Goal: Task Accomplishment & Management: Complete application form

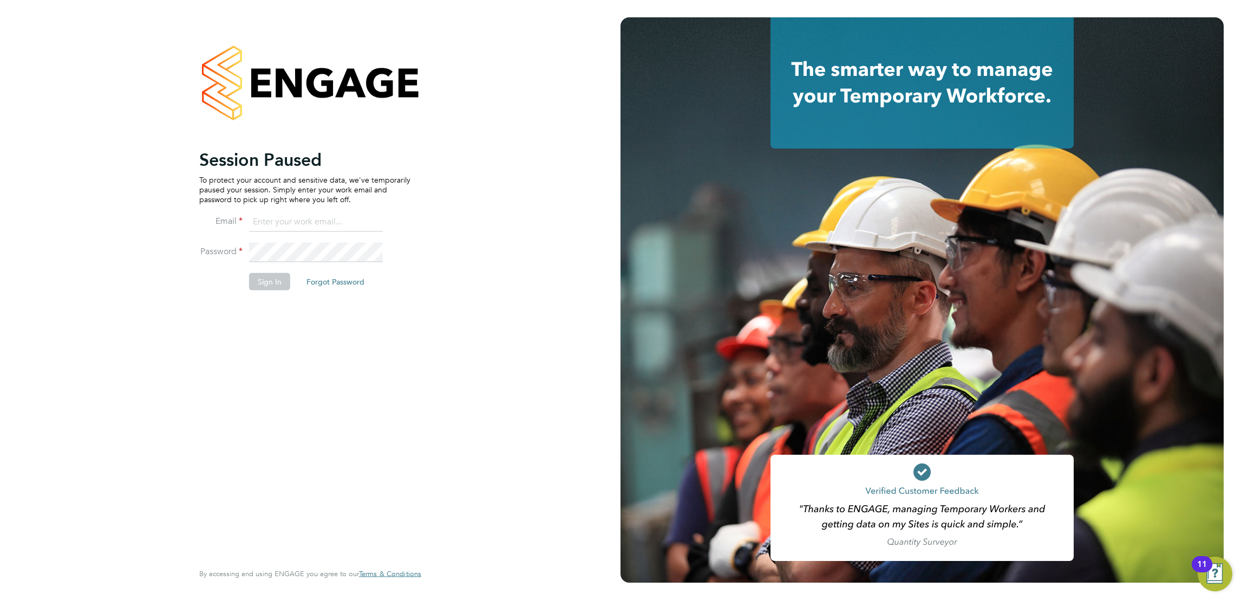
click at [352, 227] on input at bounding box center [316, 221] width 134 height 19
type input "[EMAIL_ADDRESS][DOMAIN_NAME]"
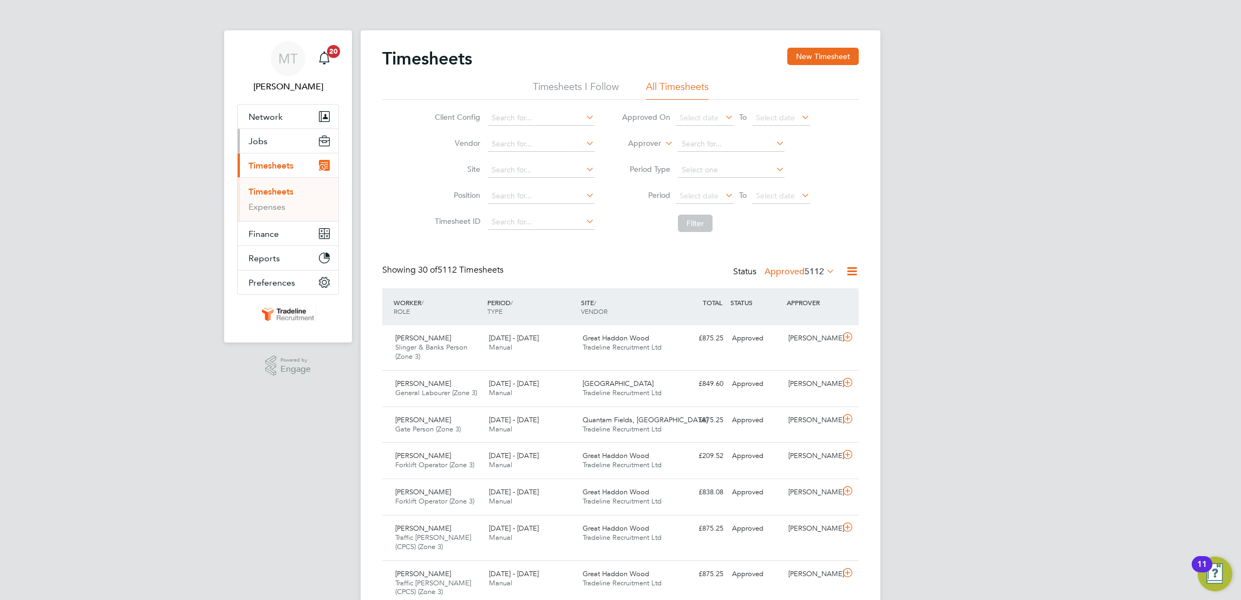
click at [258, 145] on span "Jobs" at bounding box center [258, 141] width 19 height 10
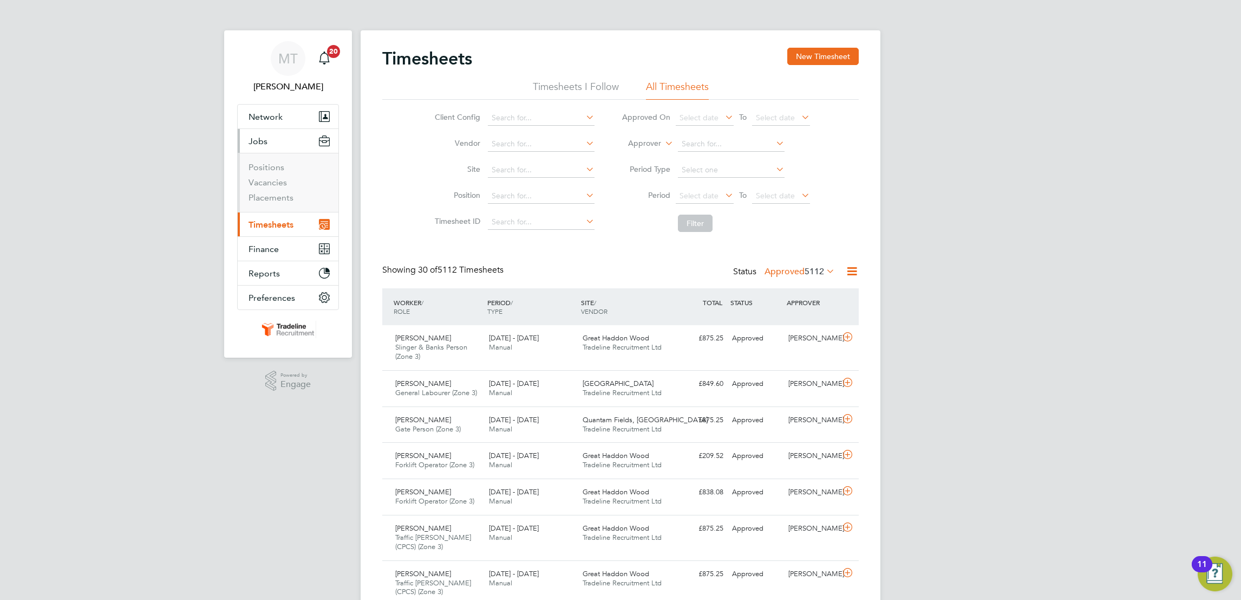
click at [267, 188] on li "Vacancies" at bounding box center [289, 184] width 81 height 15
click at [261, 183] on link "Vacancies" at bounding box center [268, 182] width 38 height 10
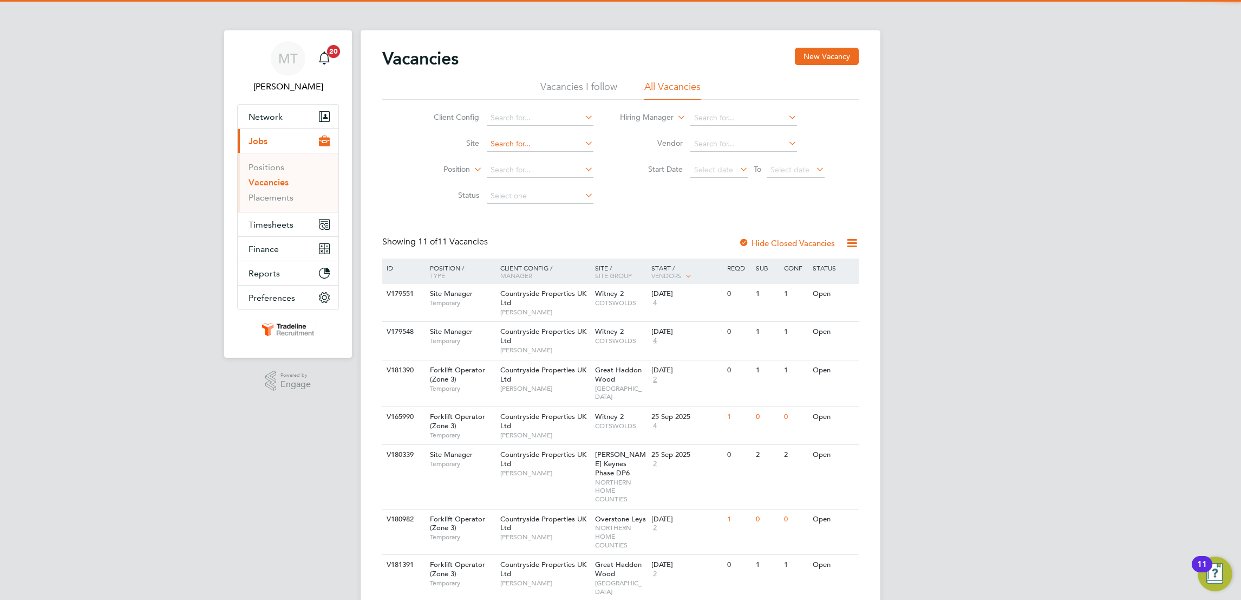
click at [519, 146] on input at bounding box center [540, 143] width 107 height 15
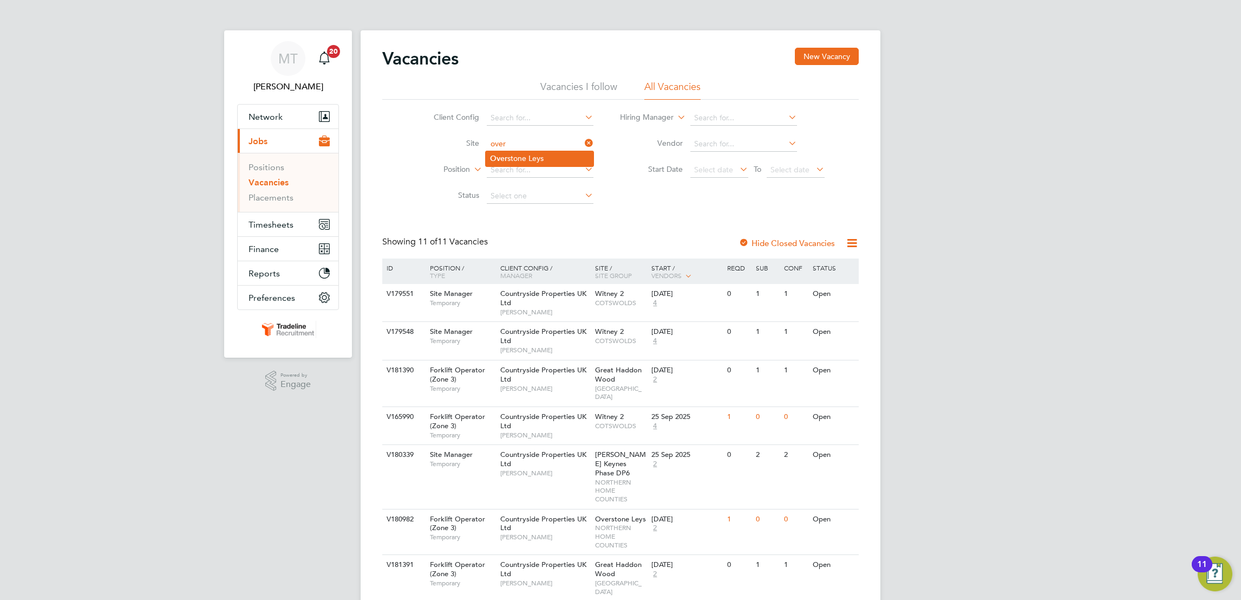
click at [521, 159] on li "Over stone Leys" at bounding box center [540, 158] width 108 height 15
type input "Overstone Leys"
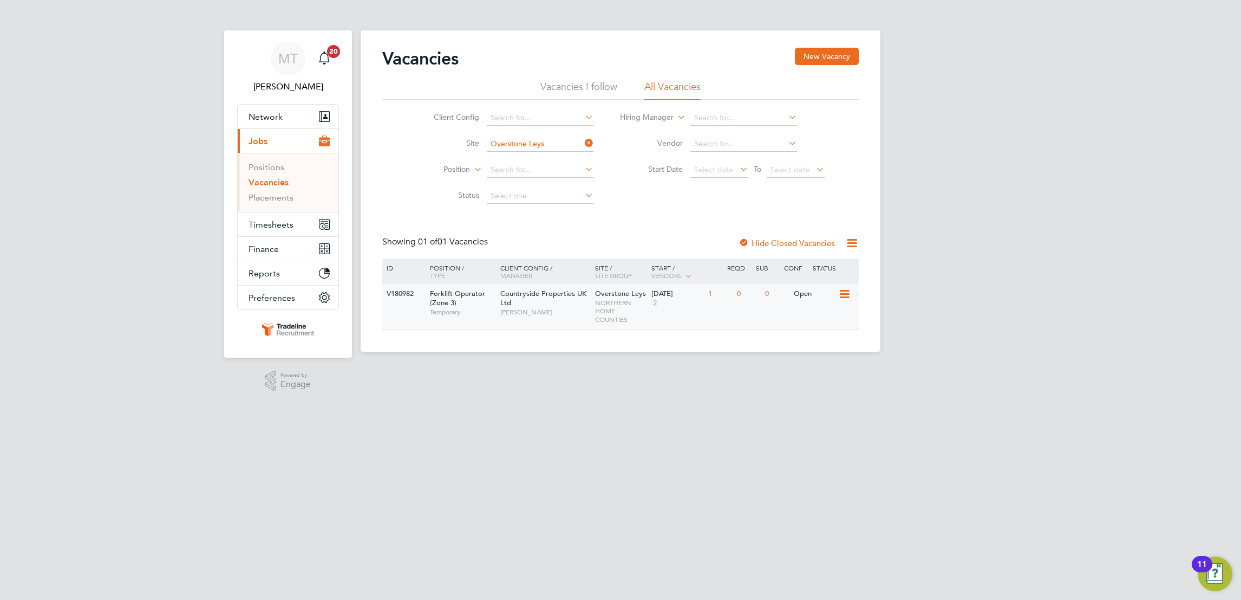
click at [546, 302] on div "Countryside Properties UK Ltd Ciprian Petcu" at bounding box center [545, 302] width 95 height 37
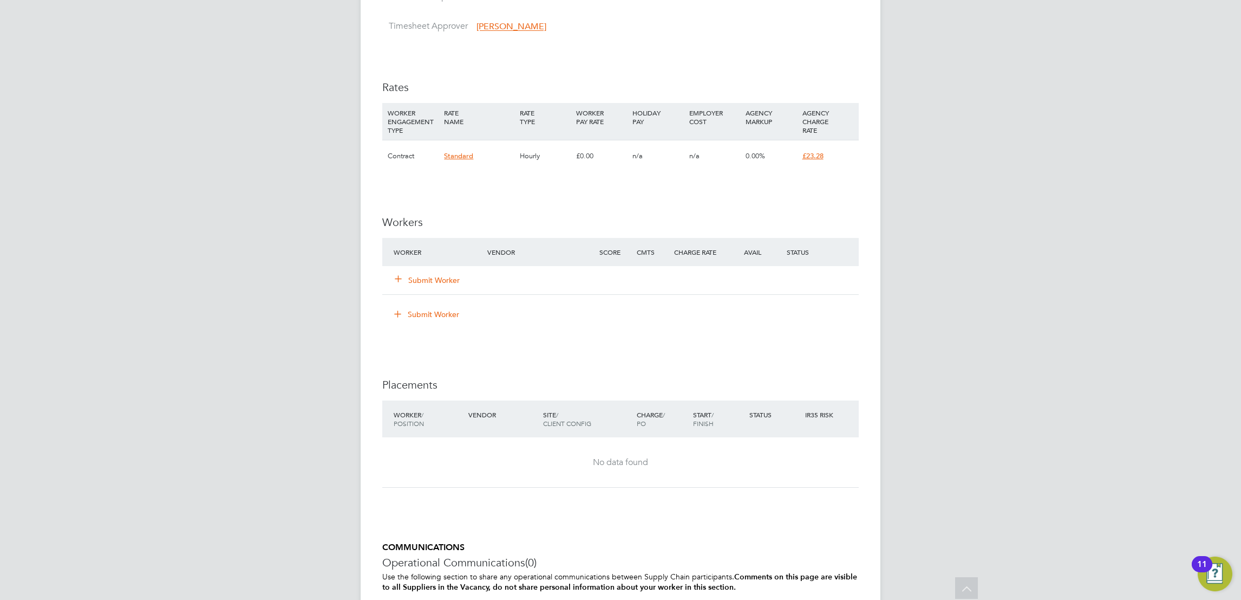
click at [440, 277] on button "Submit Worker" at bounding box center [427, 280] width 65 height 11
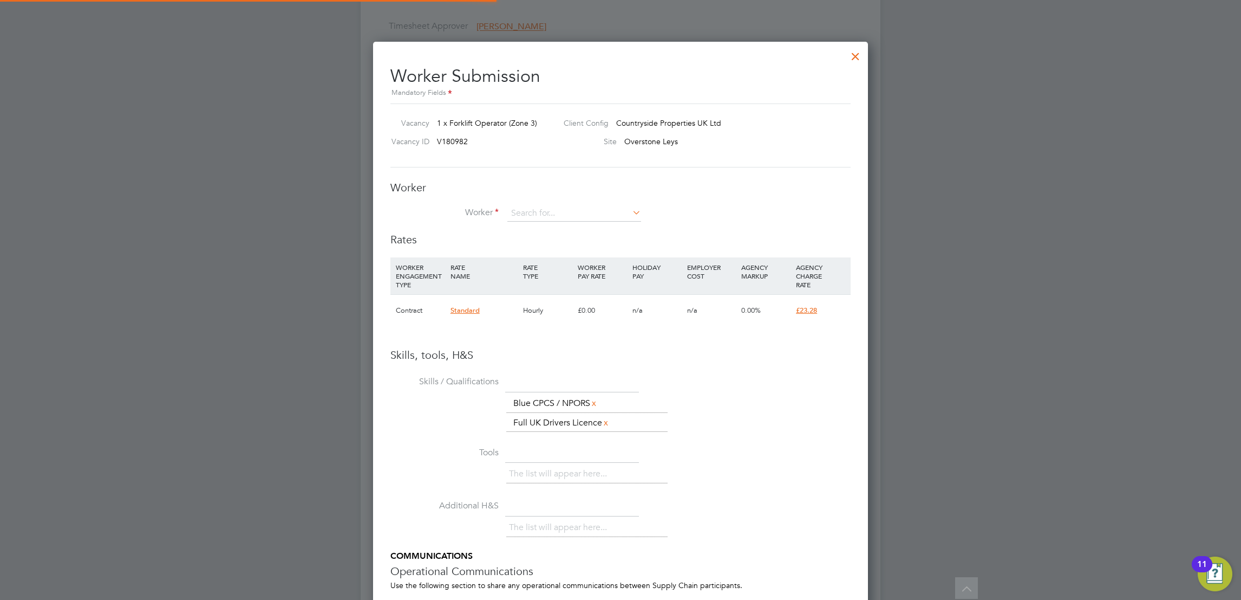
scroll to position [701, 496]
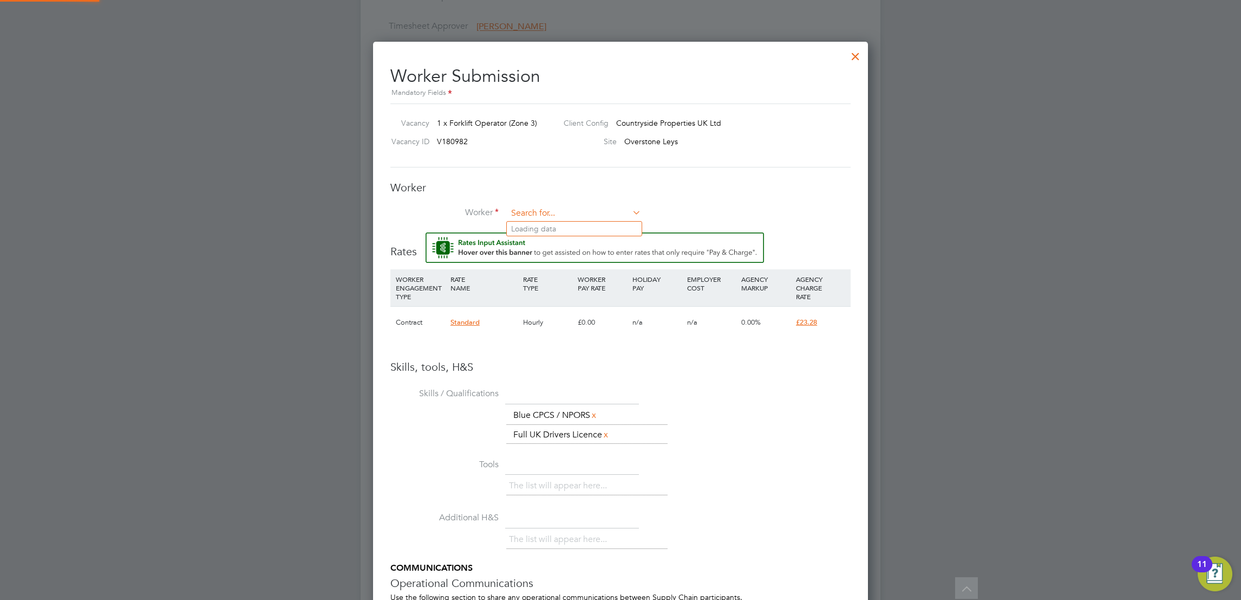
click at [550, 209] on input at bounding box center [574, 213] width 134 height 16
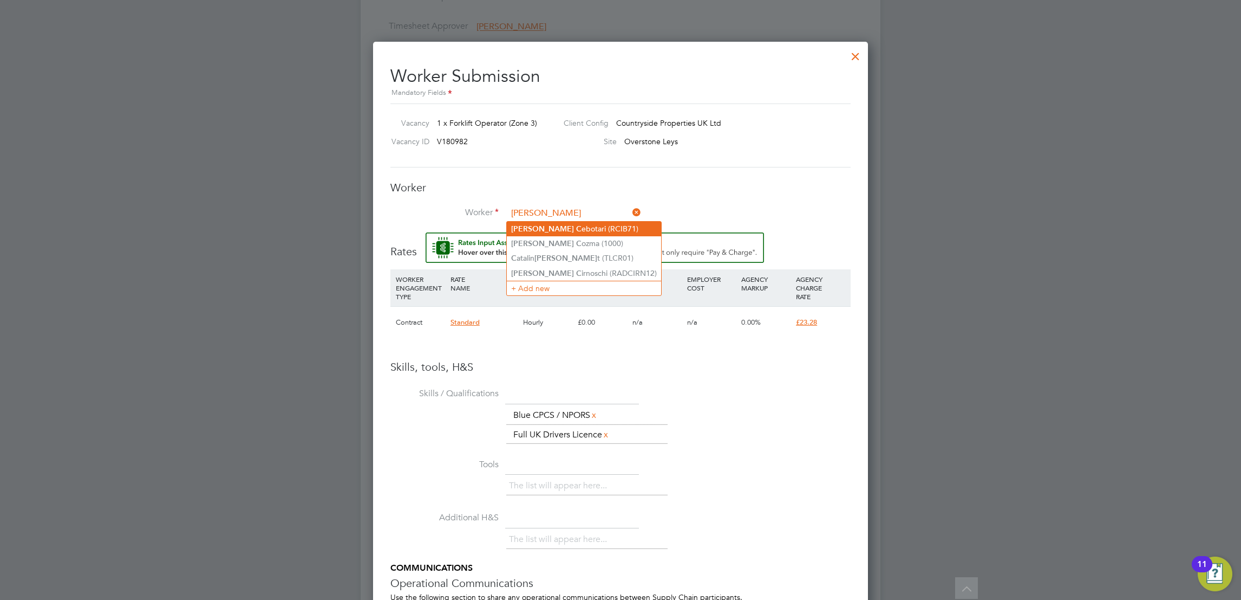
click at [572, 224] on li "Radu C ebotari (RCIB71)" at bounding box center [584, 229] width 154 height 15
type input "Radu Cebotari (RCIB71)"
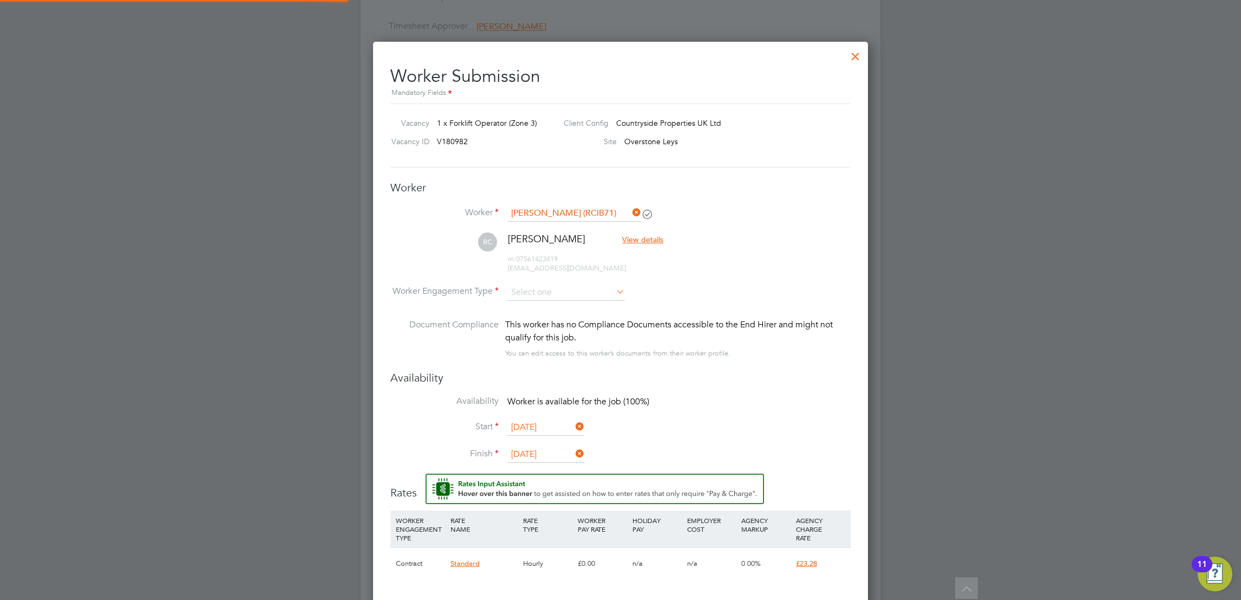
scroll to position [954, 496]
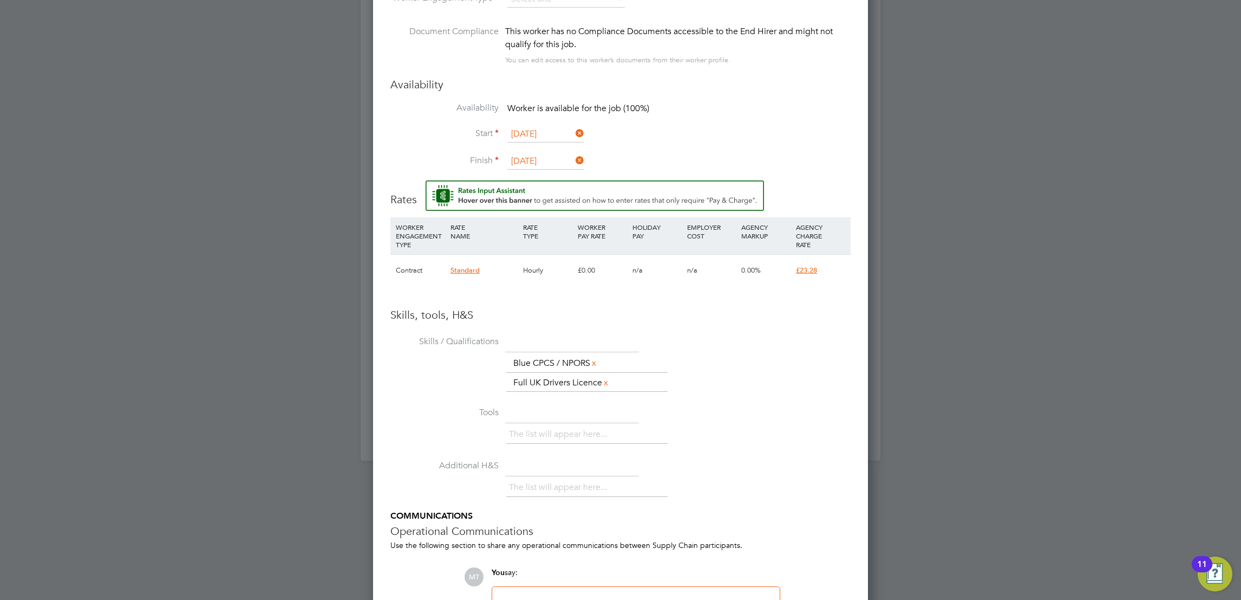
click at [532, 160] on input "26 Sep 2025" at bounding box center [545, 161] width 77 height 16
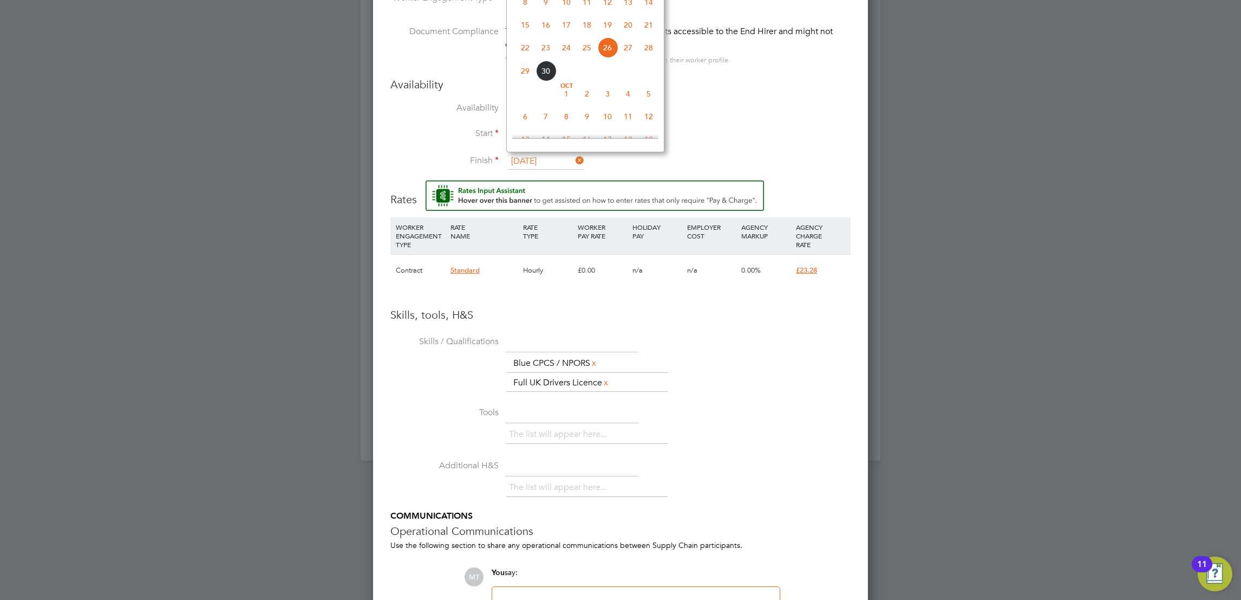
click at [648, 123] on span "12" at bounding box center [649, 116] width 21 height 21
type input "12 Oct 2025"
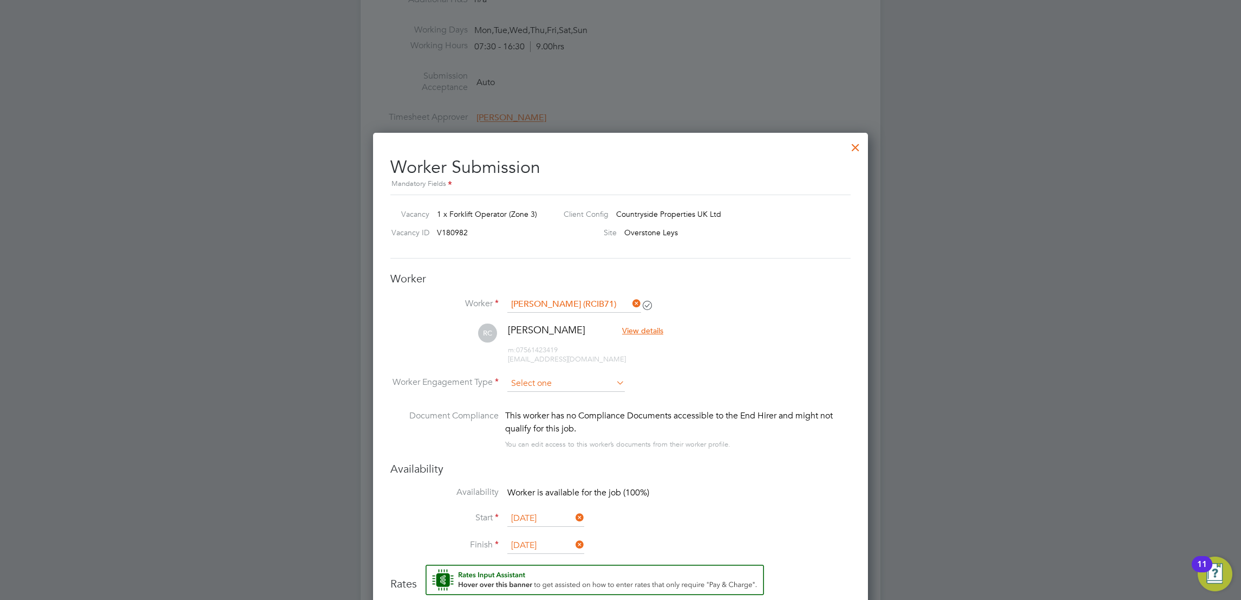
click at [585, 380] on input at bounding box center [566, 383] width 118 height 16
click at [568, 403] on li "Contract" at bounding box center [566, 398] width 119 height 14
type input "Contract"
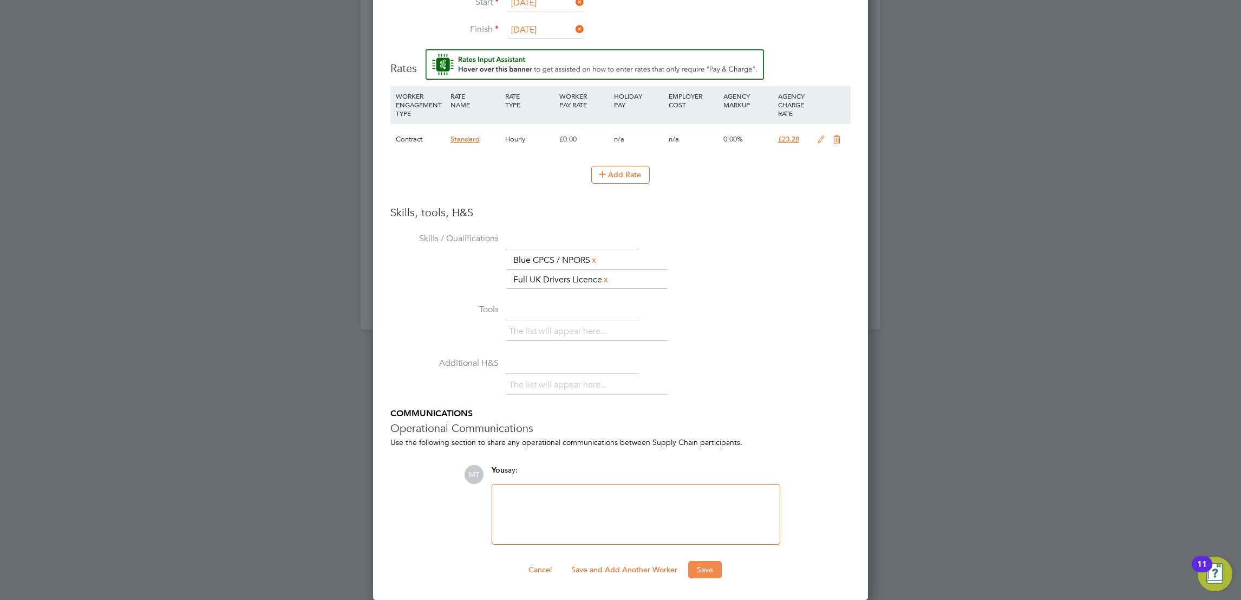
click at [698, 570] on button "Save" at bounding box center [705, 569] width 34 height 17
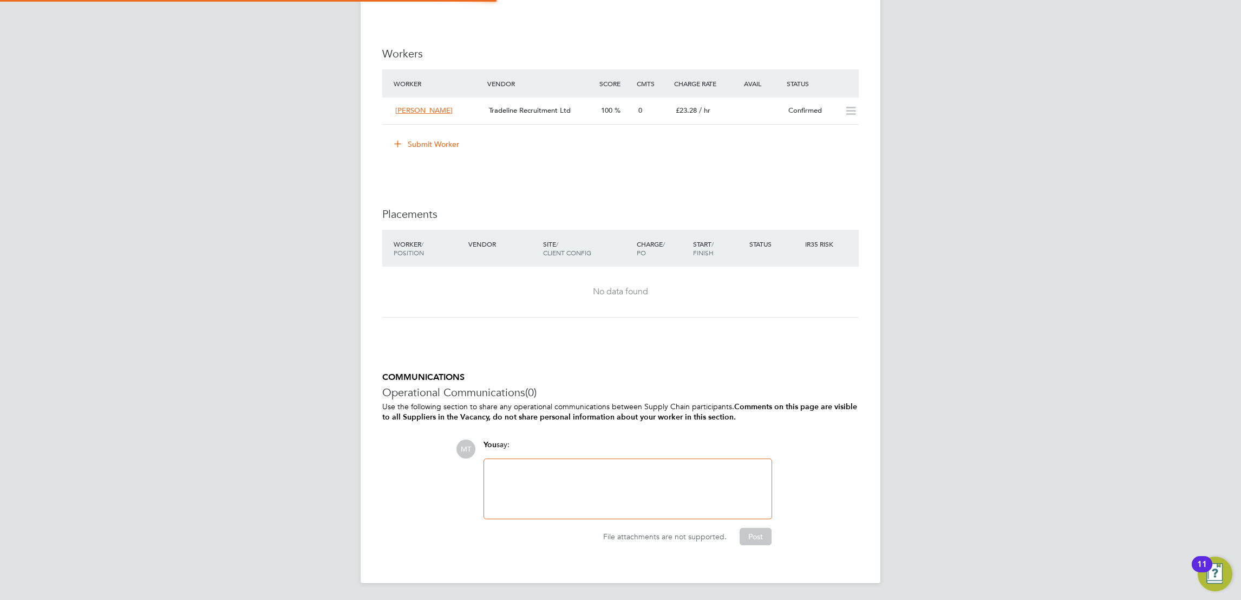
scroll to position [31, 76]
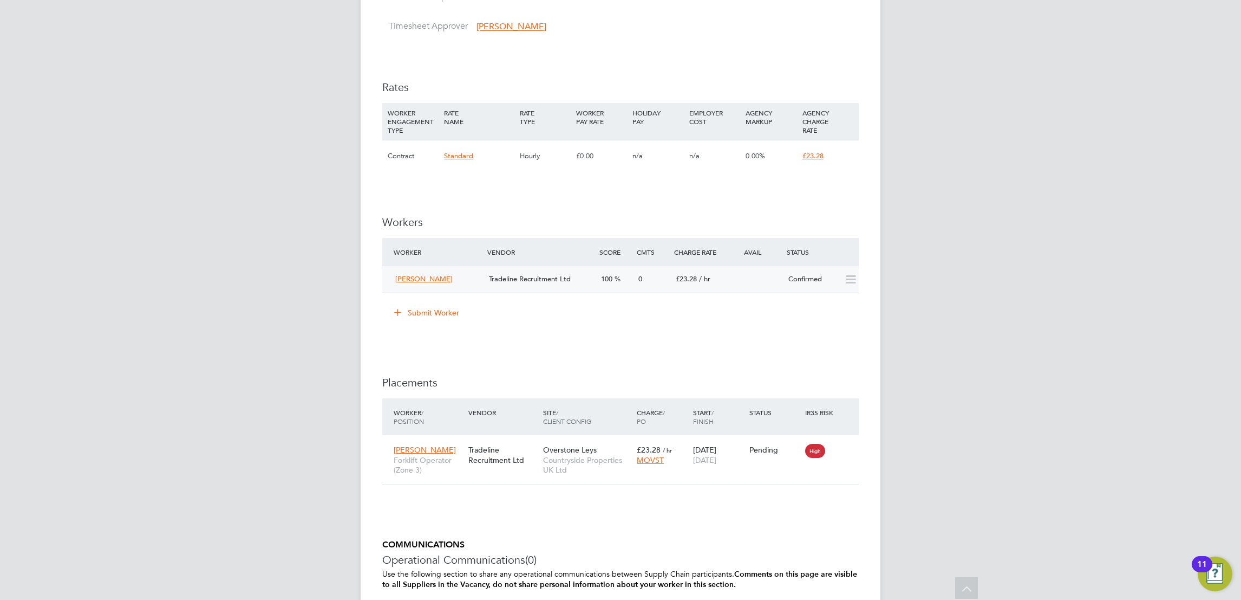
click at [602, 282] on span "100" at bounding box center [606, 278] width 11 height 9
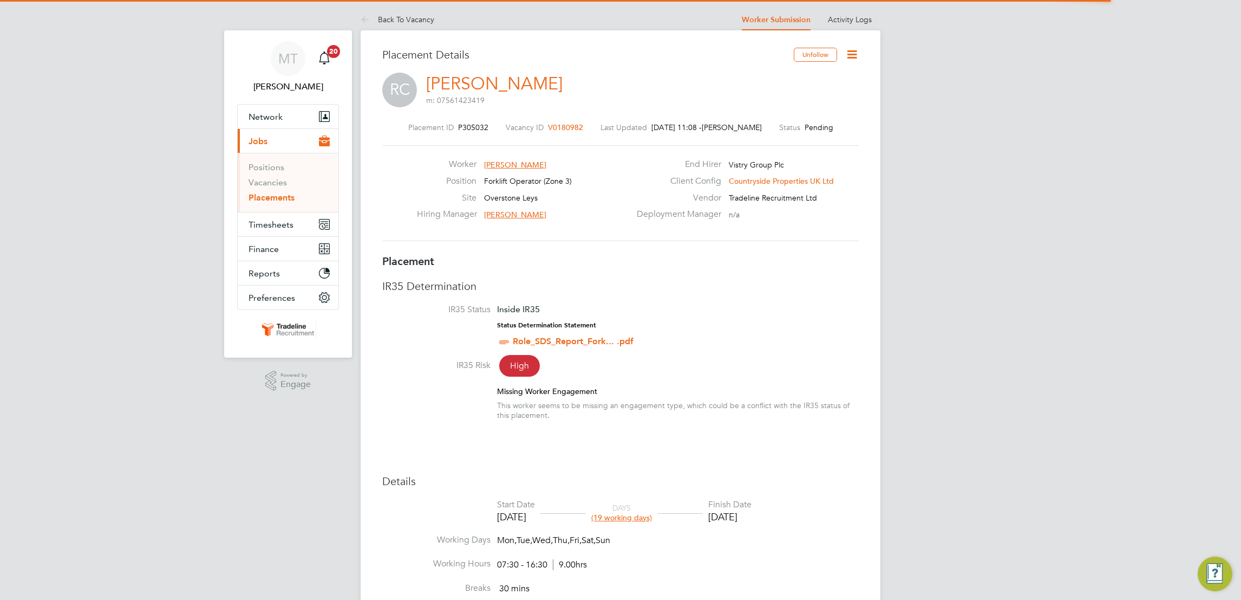
click at [845, 49] on icon at bounding box center [852, 55] width 14 height 14
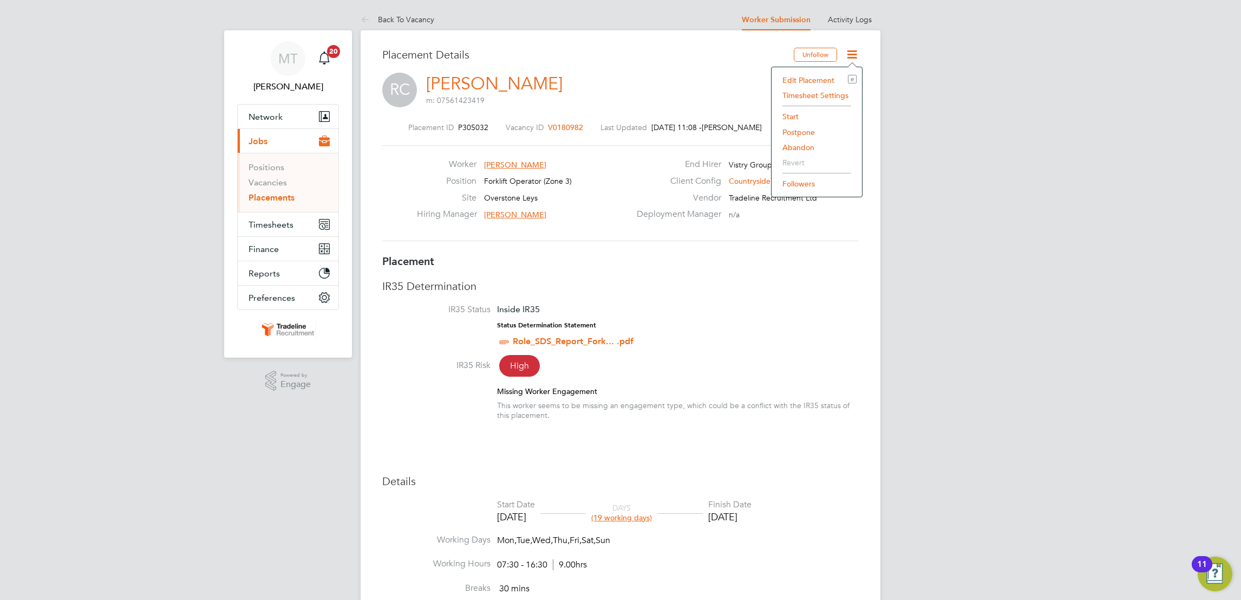
click at [787, 114] on li "Start" at bounding box center [817, 116] width 80 height 15
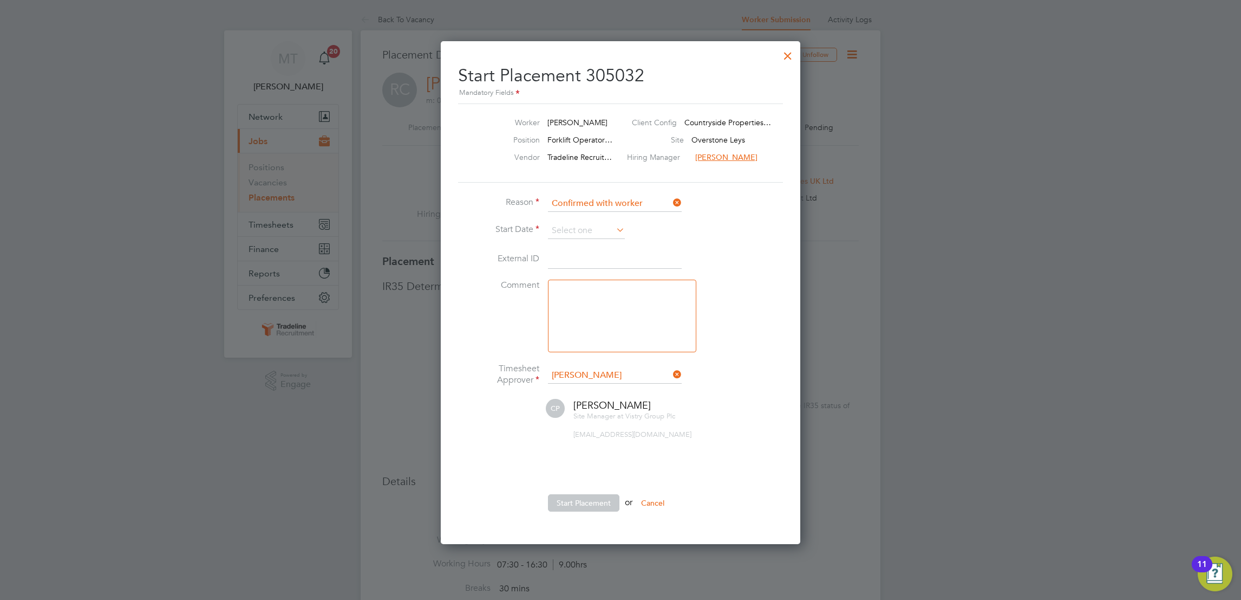
click at [579, 238] on li "Start Date" at bounding box center [620, 236] width 325 height 27
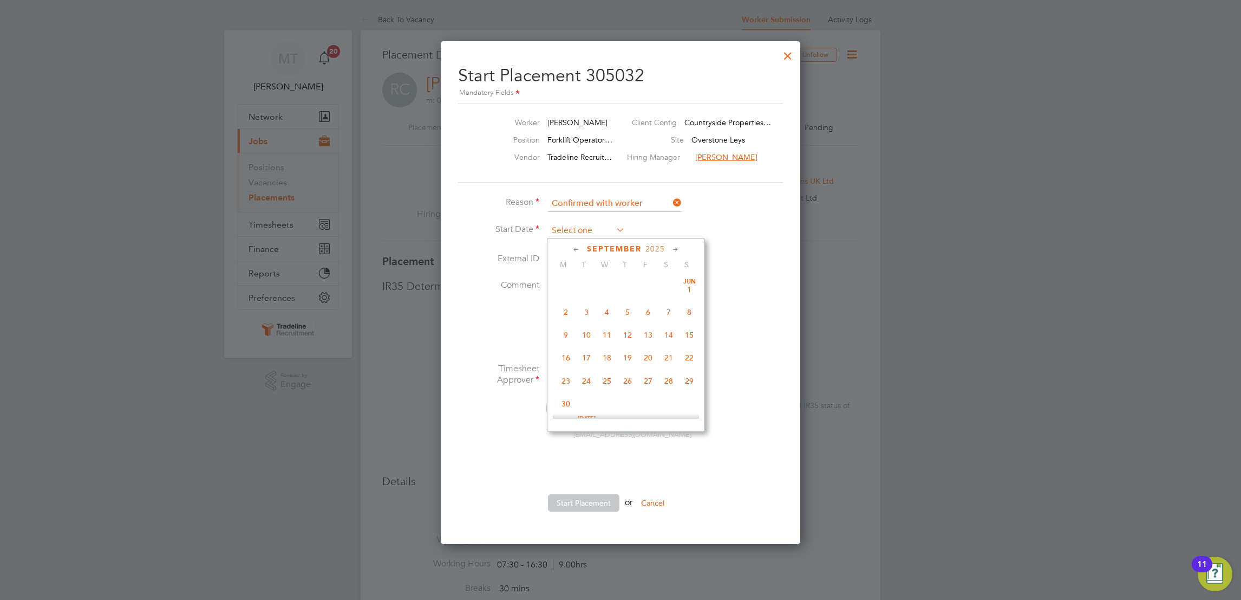
click at [574, 236] on input at bounding box center [586, 231] width 77 height 16
click at [602, 312] on span "24" at bounding box center [607, 303] width 21 height 21
type input "24 Sep 2025"
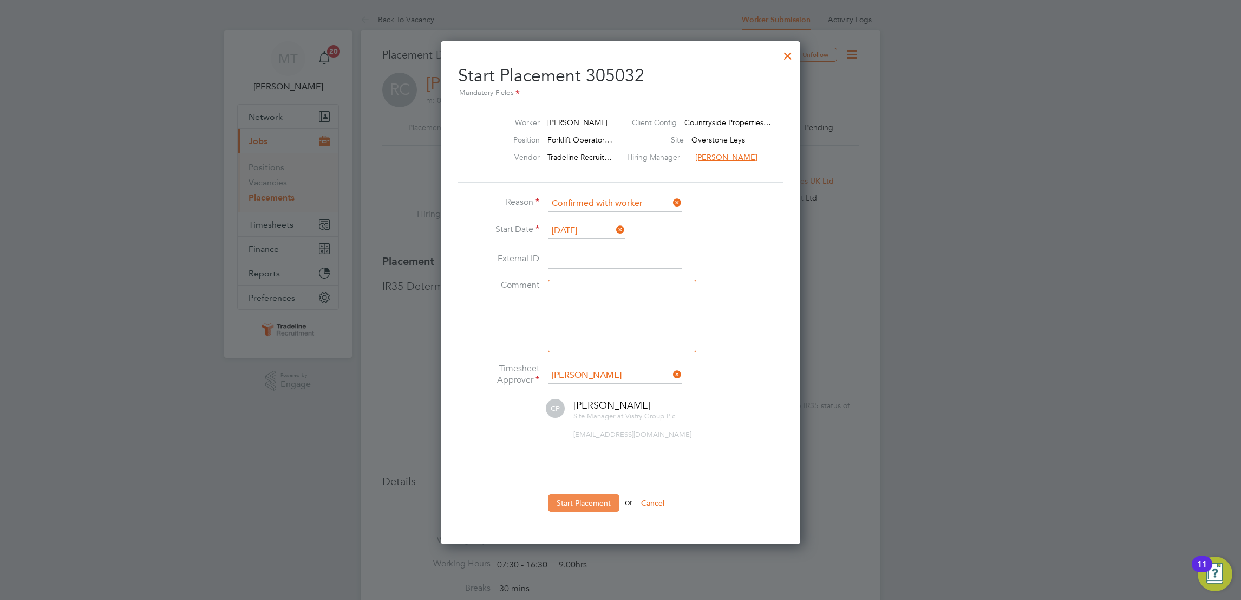
click at [586, 505] on button "Start Placement" at bounding box center [583, 502] width 71 height 17
